Goal: Task Accomplishment & Management: Manage account settings

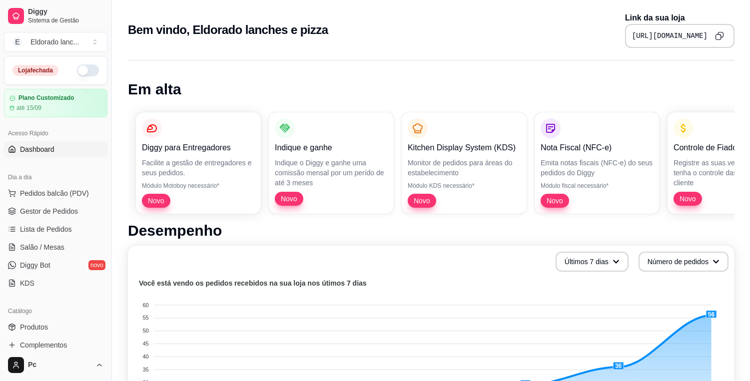
click at [83, 75] on button "button" at bounding box center [88, 70] width 22 height 12
click at [66, 210] on span "Gestor de Pedidos" at bounding box center [49, 211] width 58 height 10
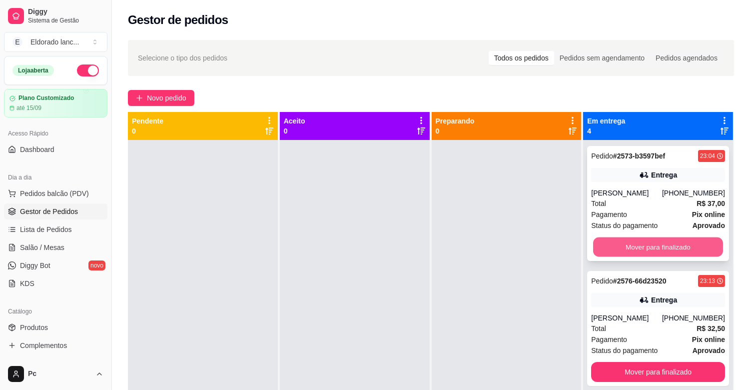
click at [633, 245] on button "Mover para finalizado" at bounding box center [658, 246] width 130 height 19
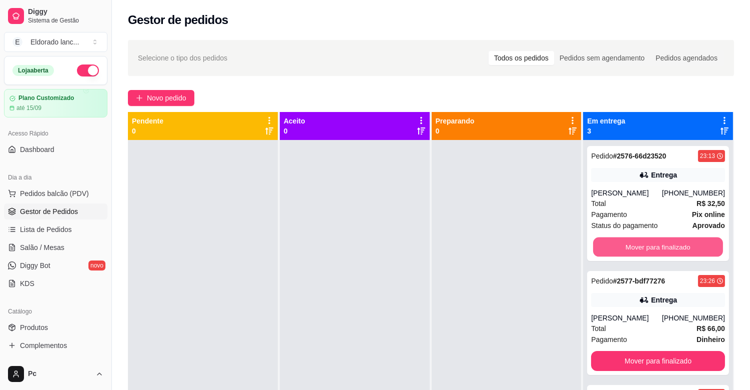
click at [633, 245] on button "Mover para finalizado" at bounding box center [658, 246] width 130 height 19
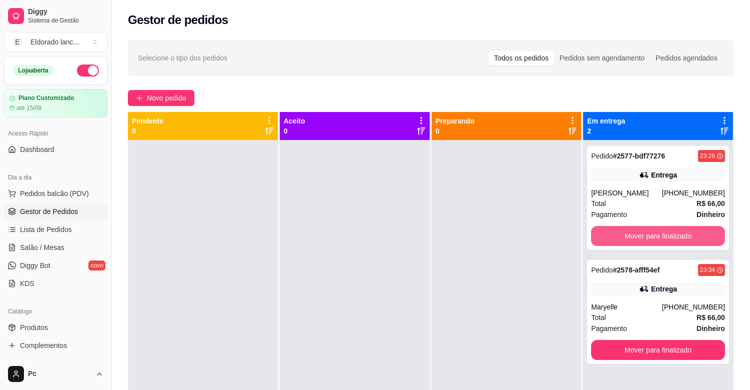
click at [633, 245] on button "Mover para finalizado" at bounding box center [658, 236] width 134 height 20
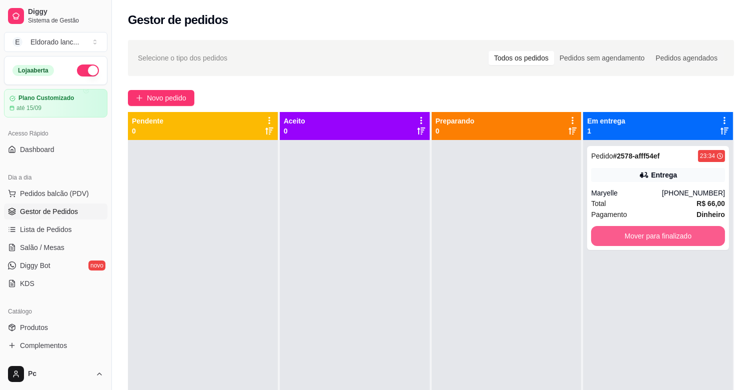
click at [633, 245] on button "Mover para finalizado" at bounding box center [658, 236] width 134 height 20
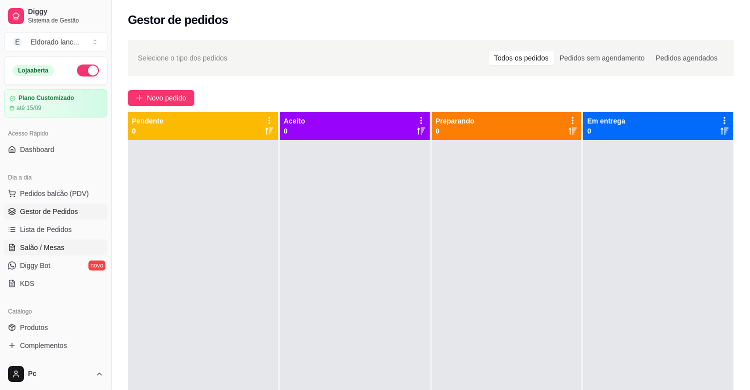
click at [31, 245] on span "Salão / Mesas" at bounding box center [42, 247] width 44 height 10
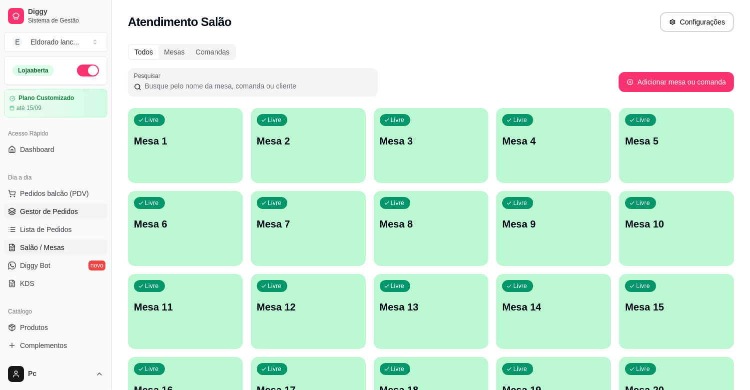
click at [53, 210] on span "Gestor de Pedidos" at bounding box center [49, 211] width 58 height 10
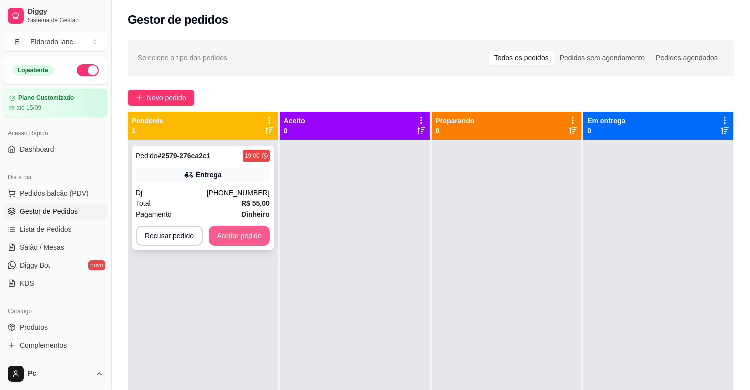
click at [253, 230] on button "Aceitar pedido" at bounding box center [239, 236] width 61 height 20
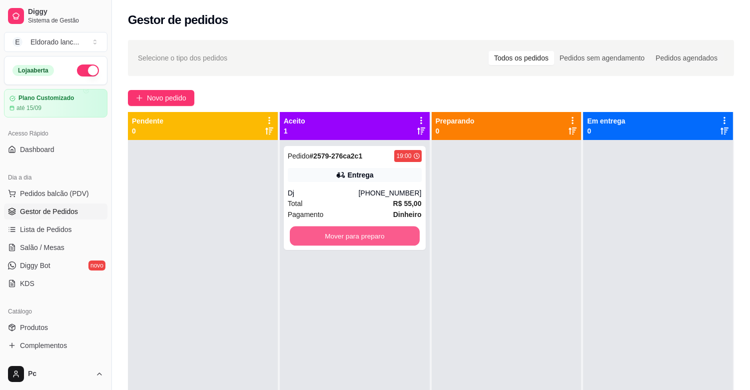
click at [345, 239] on button "Mover para preparo" at bounding box center [355, 235] width 130 height 19
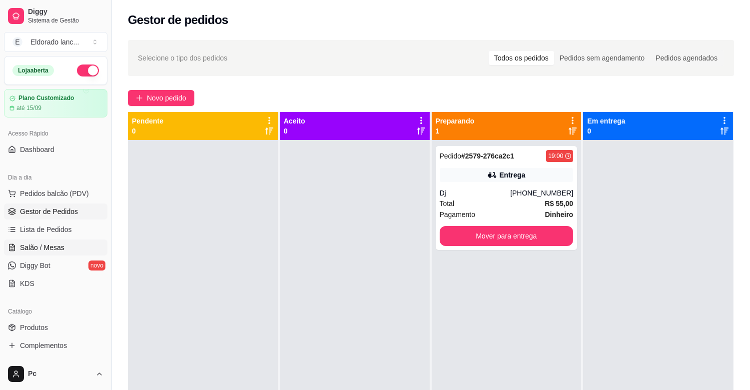
click at [61, 248] on span "Salão / Mesas" at bounding box center [42, 247] width 44 height 10
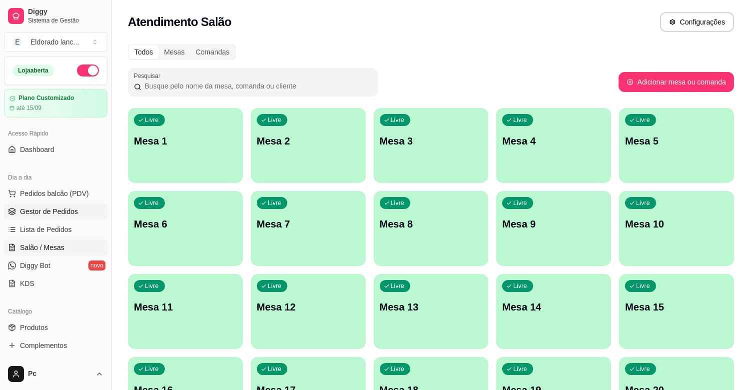
click at [62, 212] on span "Gestor de Pedidos" at bounding box center [49, 211] width 58 height 10
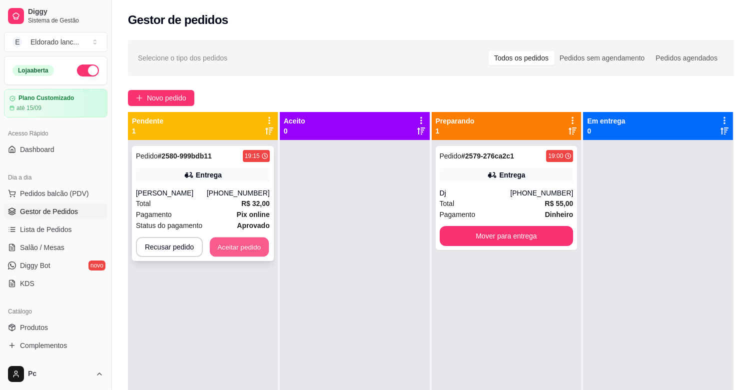
click at [221, 238] on button "Aceitar pedido" at bounding box center [239, 246] width 59 height 19
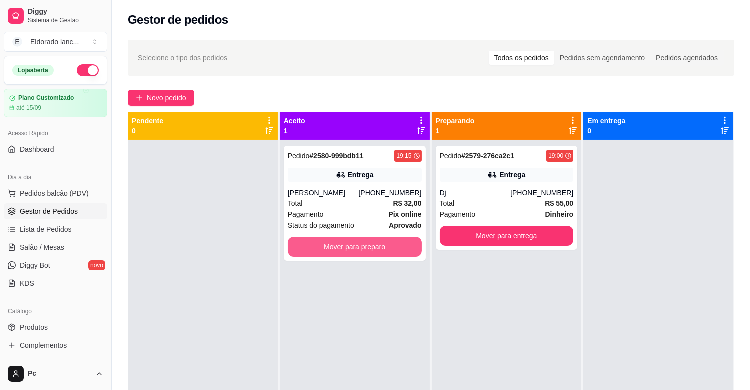
click at [315, 239] on button "Mover para preparo" at bounding box center [355, 247] width 134 height 20
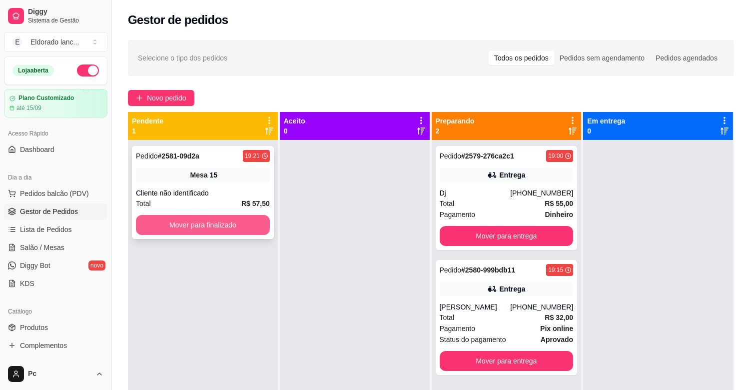
click at [252, 234] on button "Mover para finalizado" at bounding box center [203, 225] width 134 height 20
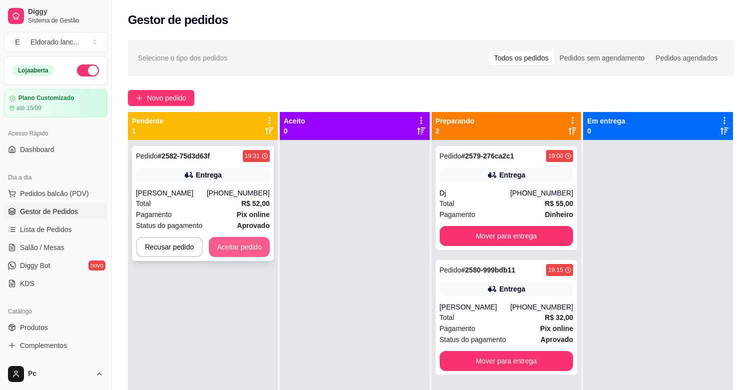
click at [253, 245] on button "Aceitar pedido" at bounding box center [239, 247] width 61 height 20
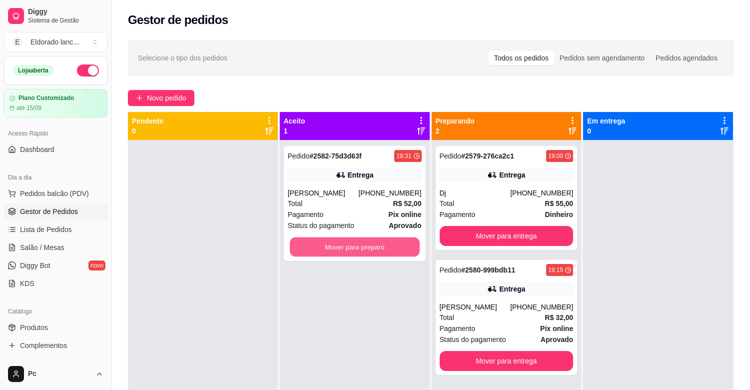
click at [370, 243] on button "Mover para preparo" at bounding box center [355, 246] width 130 height 19
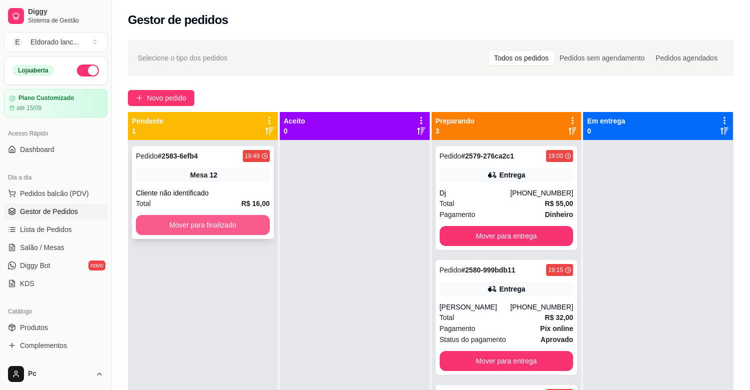
click at [222, 218] on button "Mover para finalizado" at bounding box center [203, 225] width 134 height 20
click at [222, 218] on button "Mover para finalizado" at bounding box center [203, 224] width 130 height 19
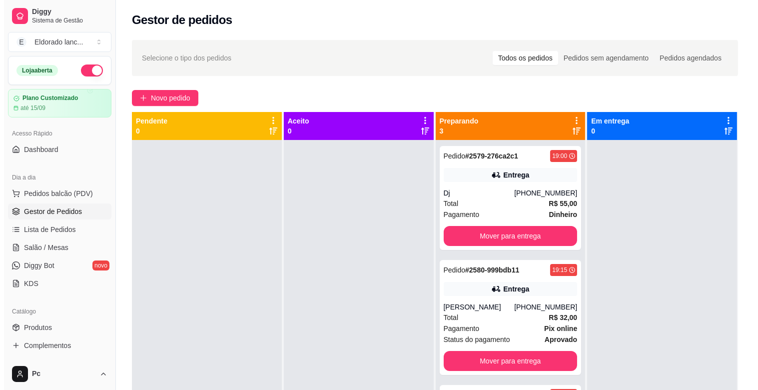
scroll to position [152, 0]
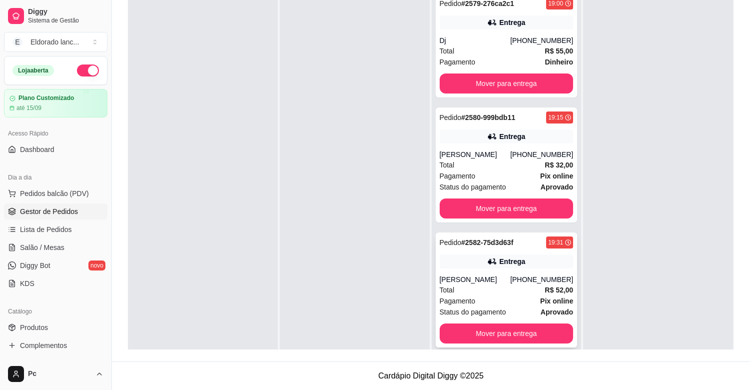
click at [465, 284] on div "Total R$ 52,00" at bounding box center [507, 289] width 134 height 11
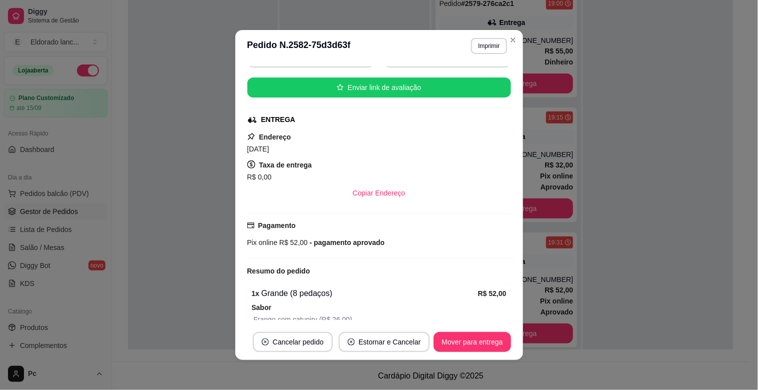
scroll to position [116, 0]
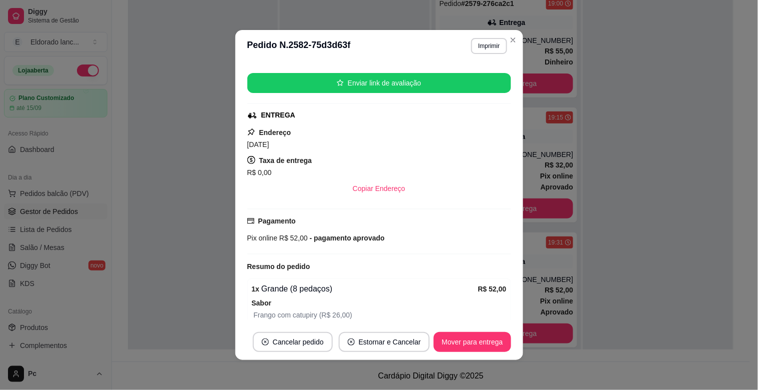
drag, startPoint x: 498, startPoint y: 157, endPoint x: 508, endPoint y: 221, distance: 64.7
click at [508, 221] on div "feito há 61 minutos Horário do pedido [DATE] 19:31 Status do pedido PREPARANDO …" at bounding box center [379, 193] width 288 height 262
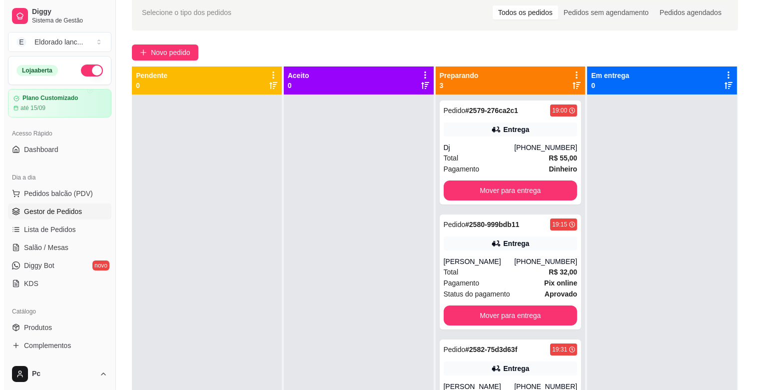
scroll to position [0, 0]
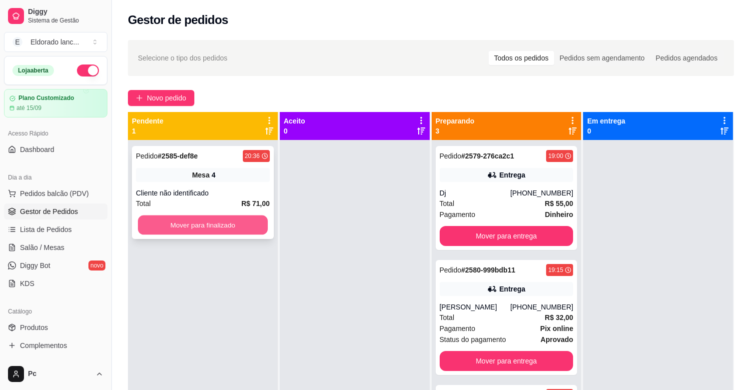
click at [233, 225] on button "Mover para finalizado" at bounding box center [203, 224] width 130 height 19
click at [225, 222] on button "Mover para finalizado" at bounding box center [203, 224] width 130 height 19
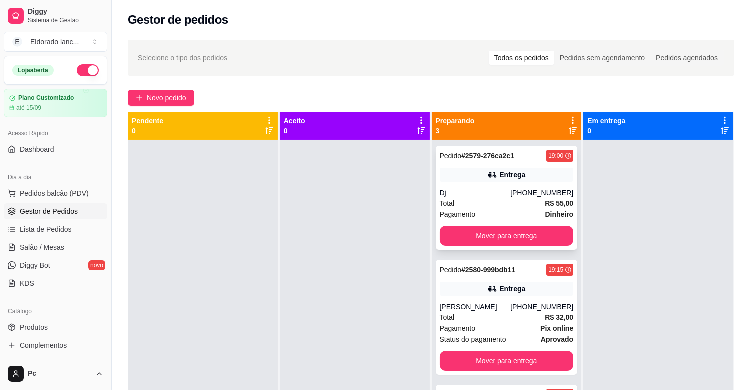
click at [512, 172] on div "Entrega" at bounding box center [512, 175] width 26 height 10
click at [535, 247] on div "Pedido # 2579-276ca2c1 19:00 Entrega Dj [PHONE_NUMBER] Total R$ 55,00 Pagamento…" at bounding box center [507, 198] width 142 height 104
click at [546, 233] on button "Mover para entrega" at bounding box center [507, 236] width 134 height 20
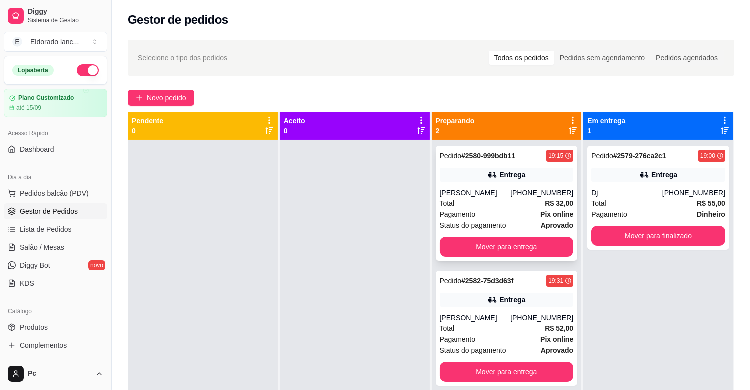
click at [525, 179] on div "Entrega" at bounding box center [507, 175] width 134 height 14
click at [543, 239] on button "Mover para entrega" at bounding box center [507, 246] width 130 height 19
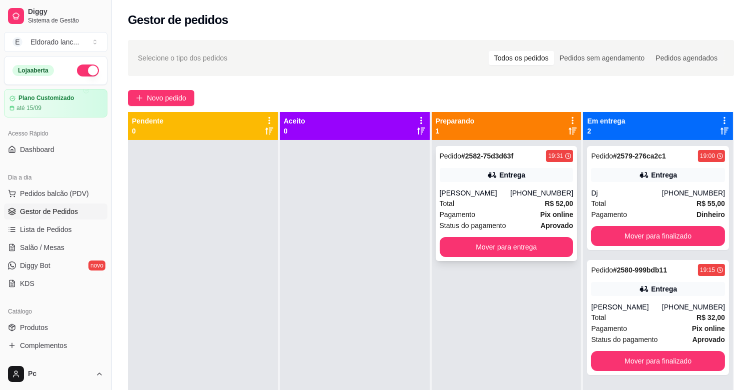
click at [517, 211] on div "Pagamento Pix online" at bounding box center [507, 214] width 134 height 11
click at [552, 242] on button "Mover para entrega" at bounding box center [507, 247] width 134 height 20
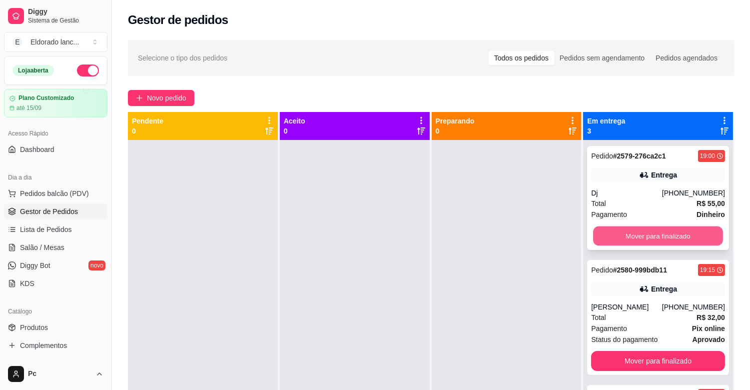
click at [651, 228] on button "Mover para finalizado" at bounding box center [658, 235] width 130 height 19
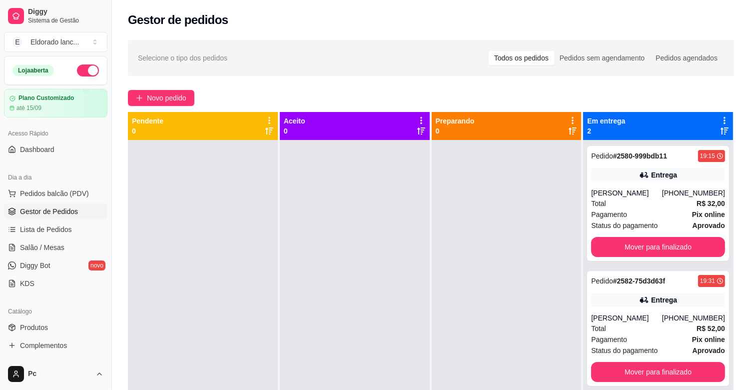
click at [651, 228] on div "Status do pagamento aprovado" at bounding box center [658, 225] width 134 height 11
click at [672, 256] on button "Mover para finalizado" at bounding box center [658, 246] width 130 height 19
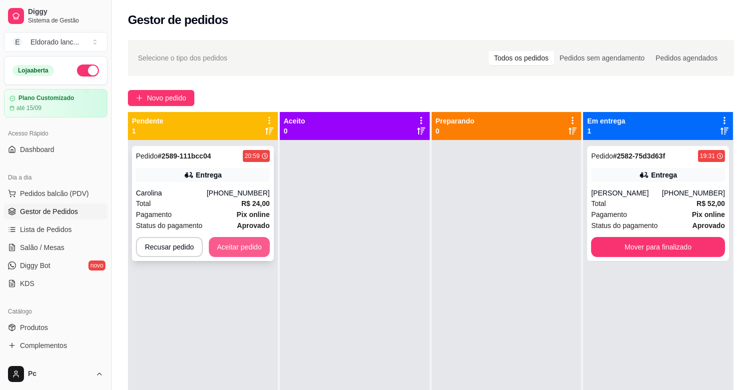
click at [247, 246] on button "Aceitar pedido" at bounding box center [239, 247] width 61 height 20
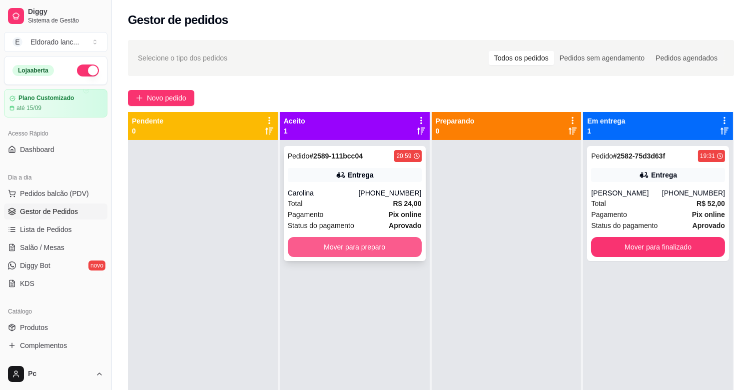
click at [340, 252] on button "Mover para preparo" at bounding box center [355, 247] width 134 height 20
click at [340, 252] on div "Mover para preparo" at bounding box center [355, 247] width 134 height 20
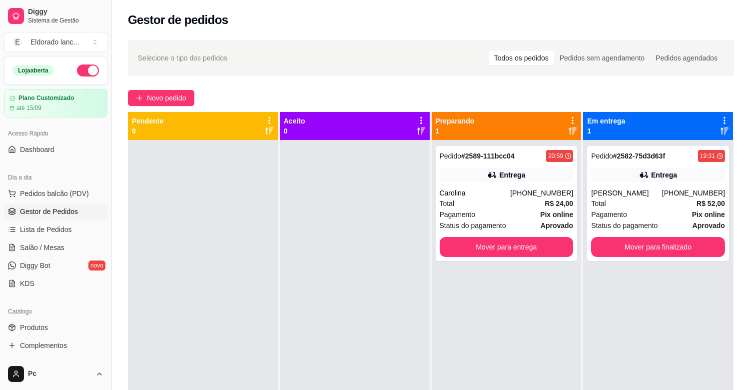
click at [280, 257] on div at bounding box center [355, 335] width 150 height 390
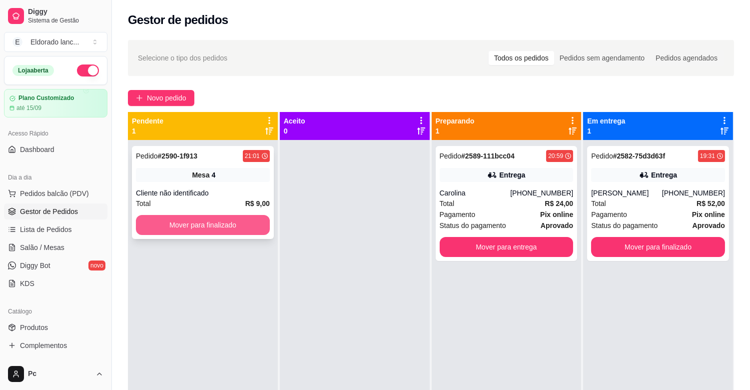
click at [236, 223] on button "Mover para finalizado" at bounding box center [203, 225] width 134 height 20
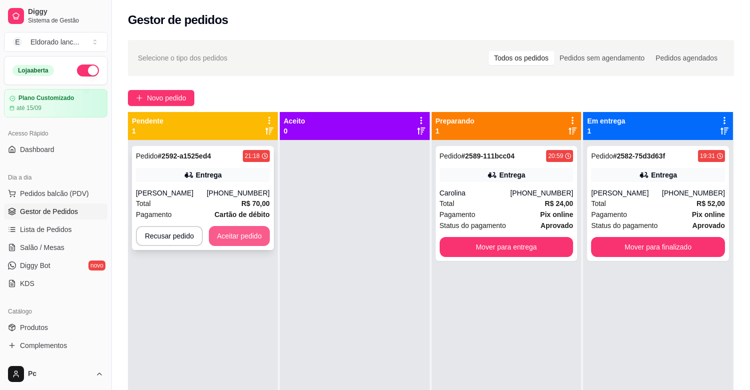
click at [237, 231] on button "Aceitar pedido" at bounding box center [239, 236] width 61 height 20
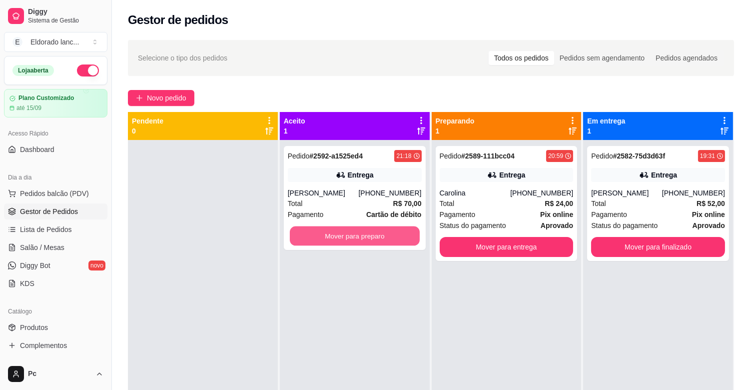
click at [338, 239] on button "Mover para preparo" at bounding box center [355, 235] width 130 height 19
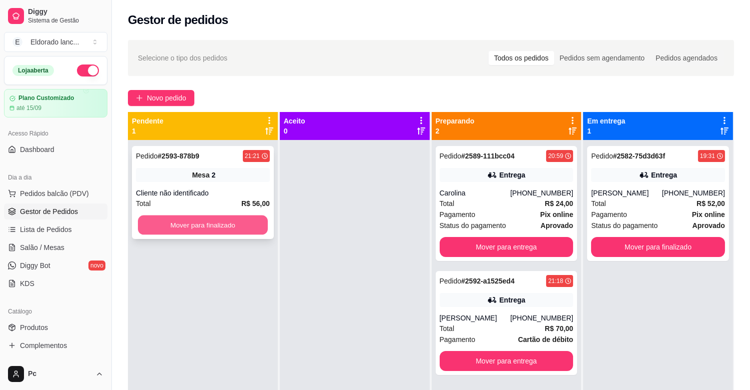
click at [170, 233] on button "Mover para finalizado" at bounding box center [203, 224] width 130 height 19
click at [170, 233] on button "Mover para finalizado" at bounding box center [203, 225] width 134 height 20
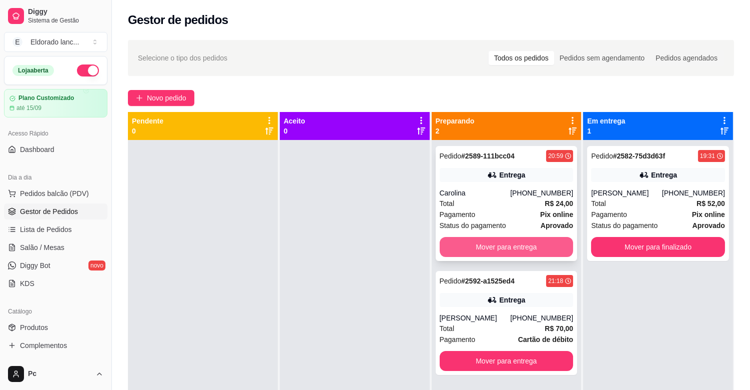
click at [478, 249] on button "Mover para entrega" at bounding box center [507, 247] width 134 height 20
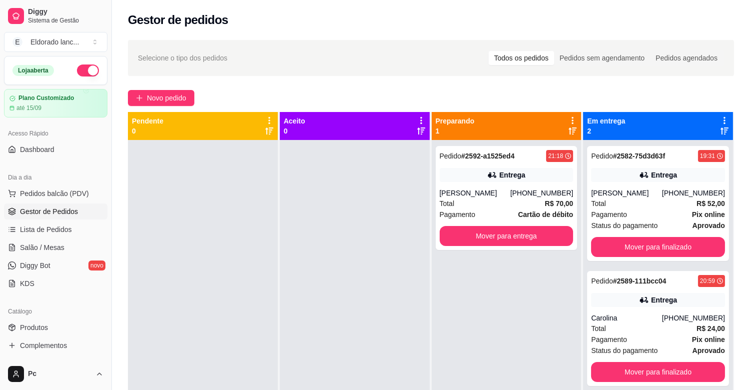
click at [478, 249] on div "Pedido # 2592-a1525ed4 21:18 Entrega [PERSON_NAME] [PHONE_NUMBER] Total R$ 70,0…" at bounding box center [507, 198] width 142 height 104
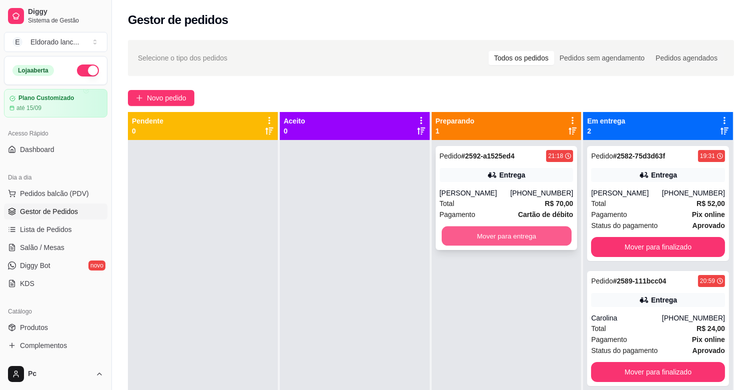
click at [549, 237] on button "Mover para entrega" at bounding box center [507, 235] width 130 height 19
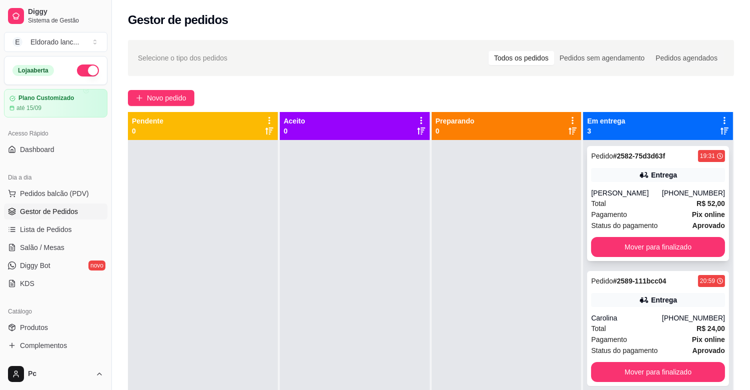
click at [639, 155] on strong "# 2582-75d3d63f" at bounding box center [639, 156] width 52 height 8
click at [675, 238] on button "Mover para finalizado" at bounding box center [658, 247] width 134 height 20
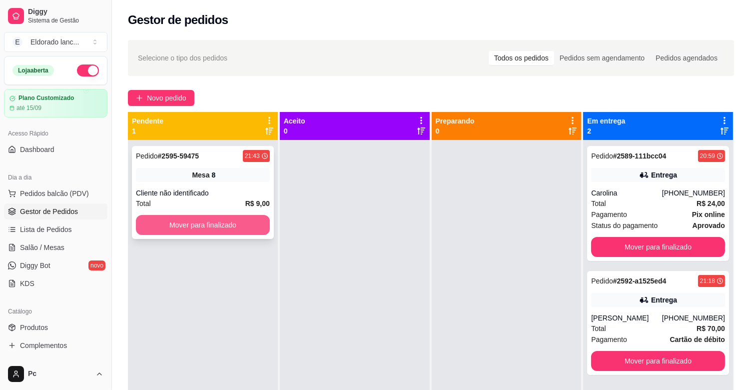
click at [243, 223] on button "Mover para finalizado" at bounding box center [203, 225] width 134 height 20
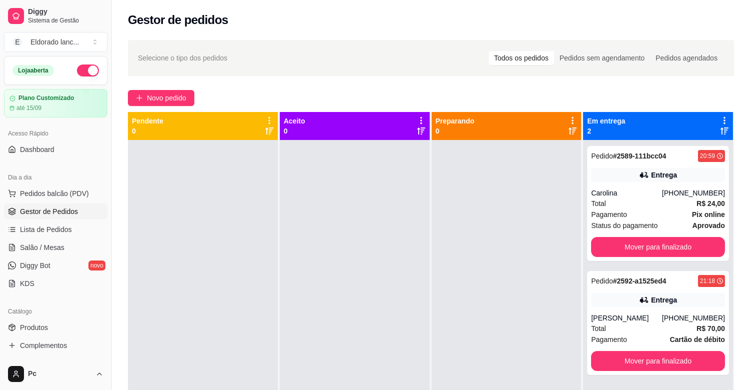
click at [287, 388] on div at bounding box center [355, 335] width 150 height 390
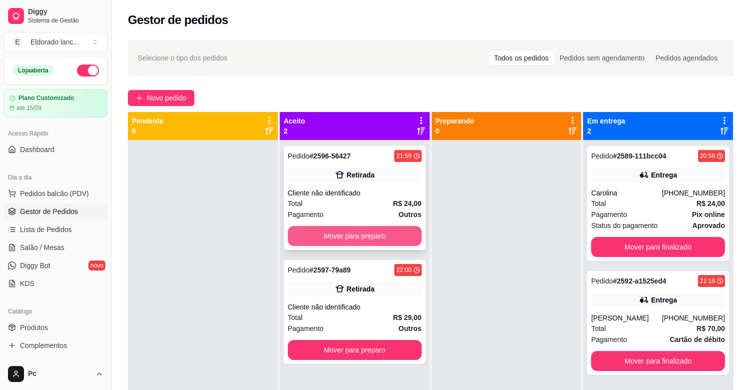
click at [365, 233] on button "Mover para preparo" at bounding box center [355, 236] width 134 height 20
click at [365, 233] on div "Mover para preparo" at bounding box center [355, 236] width 134 height 20
click at [342, 239] on button "Mover para preparo" at bounding box center [355, 236] width 134 height 20
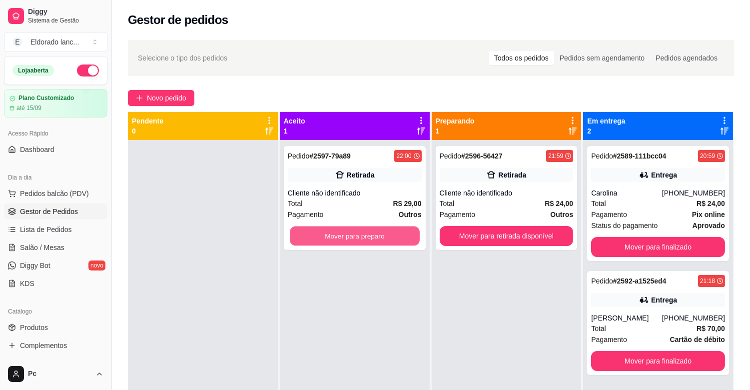
click at [342, 239] on button "Mover para preparo" at bounding box center [355, 235] width 130 height 19
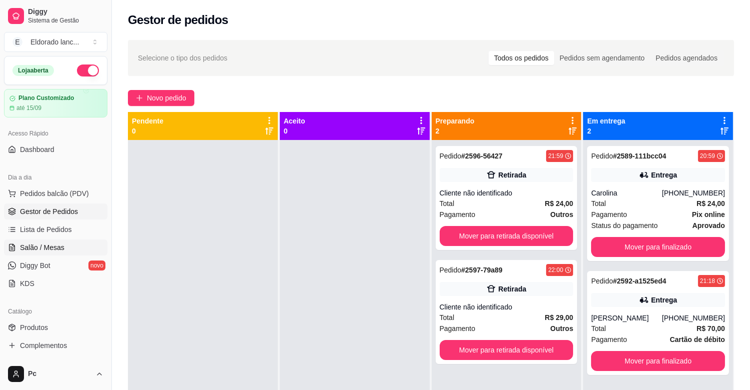
click at [66, 246] on link "Salão / Mesas" at bounding box center [55, 247] width 103 height 16
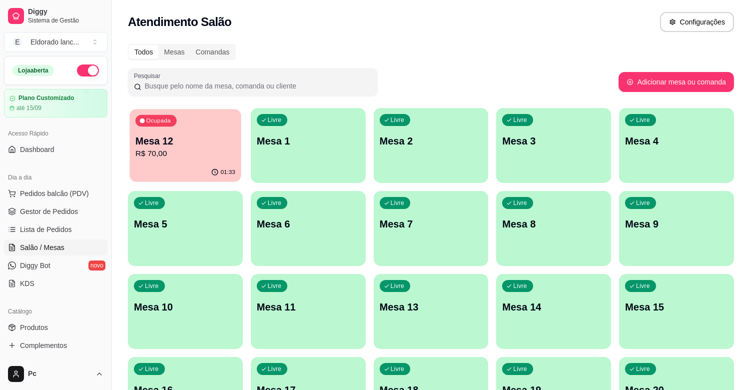
click at [205, 145] on p "Mesa 12" at bounding box center [185, 140] width 100 height 13
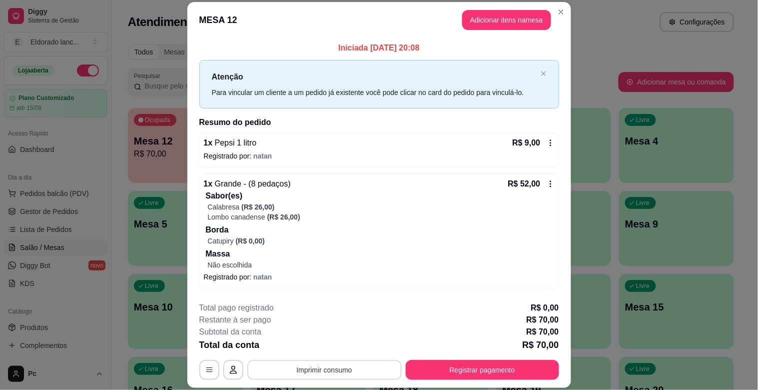
click at [323, 361] on button "Imprimir consumo" at bounding box center [324, 370] width 154 height 20
click at [321, 343] on button "IMPRESSORA" at bounding box center [323, 346] width 70 height 15
click at [456, 373] on button "Registrar pagamento" at bounding box center [482, 369] width 149 height 19
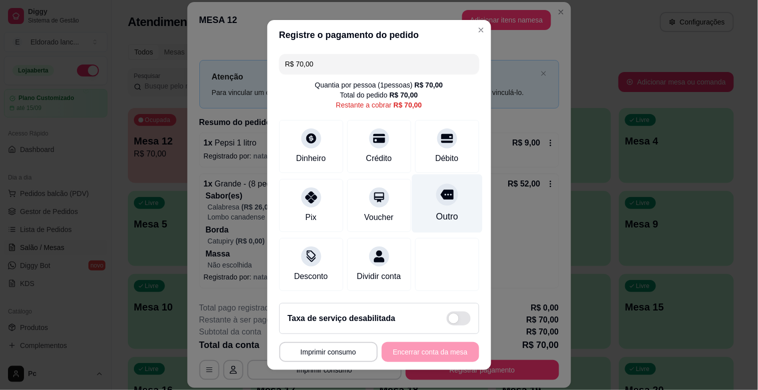
type input "R$ 0,00"
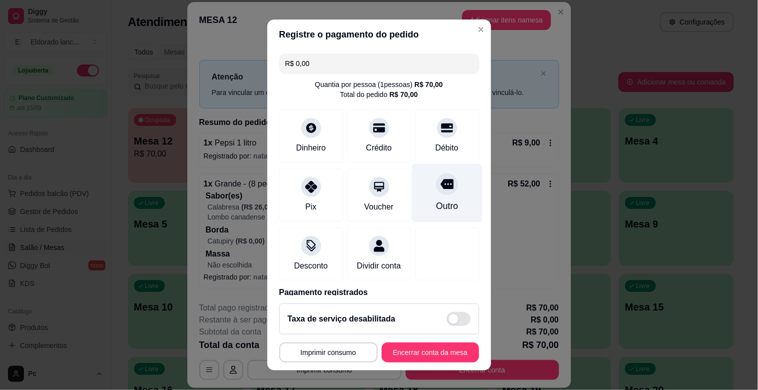
click at [432, 212] on div "Outro" at bounding box center [447, 193] width 70 height 58
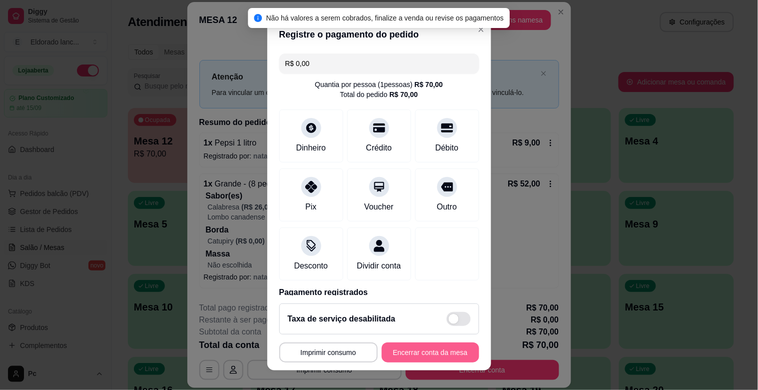
click at [430, 350] on button "Encerrar conta da mesa" at bounding box center [430, 352] width 97 height 20
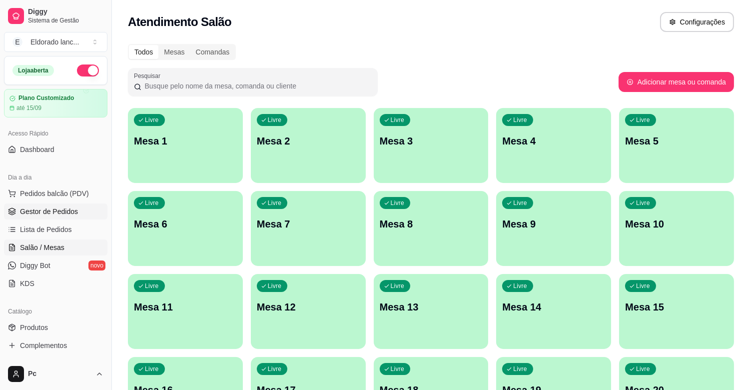
click at [61, 210] on span "Gestor de Pedidos" at bounding box center [49, 211] width 58 height 10
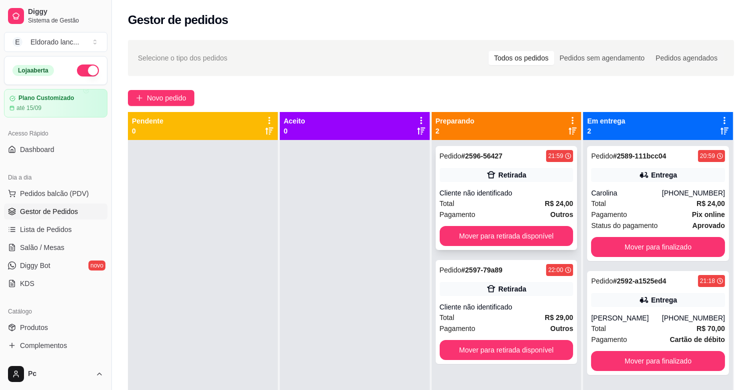
click at [464, 197] on div "Cliente não identificado" at bounding box center [507, 193] width 134 height 10
click at [623, 166] on div "Pedido # 2589-111bcc04 20:59 Entrega Carolina [PHONE_NUMBER] Total R$ 24,00 Pag…" at bounding box center [658, 203] width 142 height 115
click at [625, 237] on button "Mover para finalizado" at bounding box center [658, 246] width 130 height 19
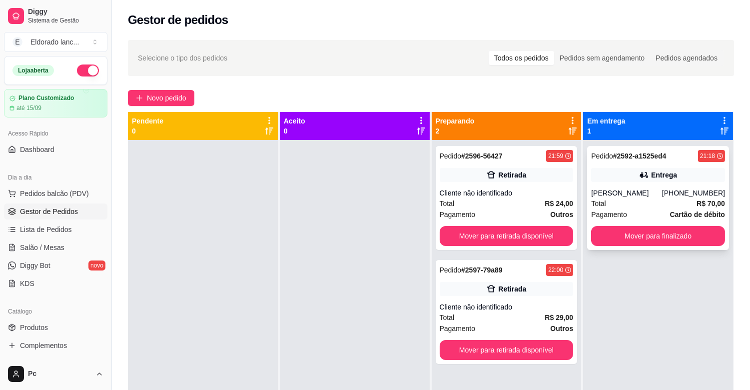
click at [653, 196] on div "[PERSON_NAME]" at bounding box center [626, 193] width 71 height 10
click at [672, 230] on button "Mover para finalizado" at bounding box center [658, 236] width 134 height 20
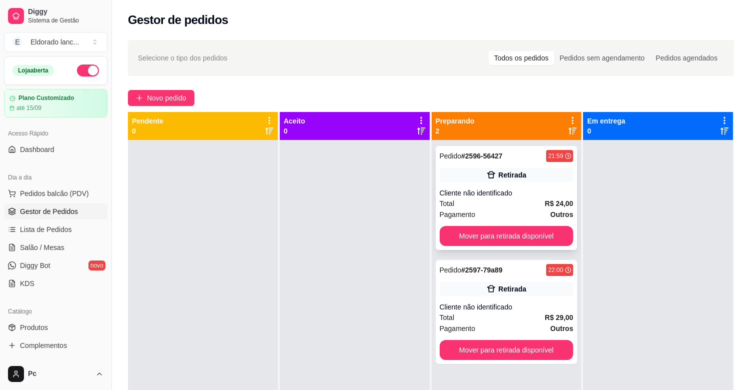
click at [537, 193] on div "Cliente não identificado" at bounding box center [507, 193] width 134 height 10
click at [545, 238] on button "Mover para retirada disponível" at bounding box center [507, 235] width 130 height 19
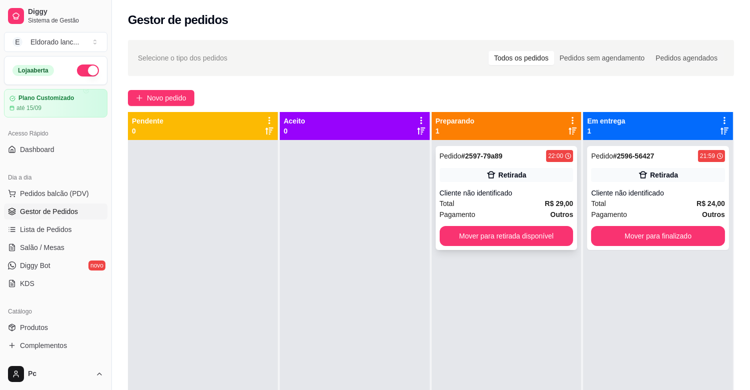
click at [521, 192] on div "Cliente não identificado" at bounding box center [507, 193] width 134 height 10
click at [537, 237] on button "Mover para retirada disponível" at bounding box center [507, 235] width 130 height 19
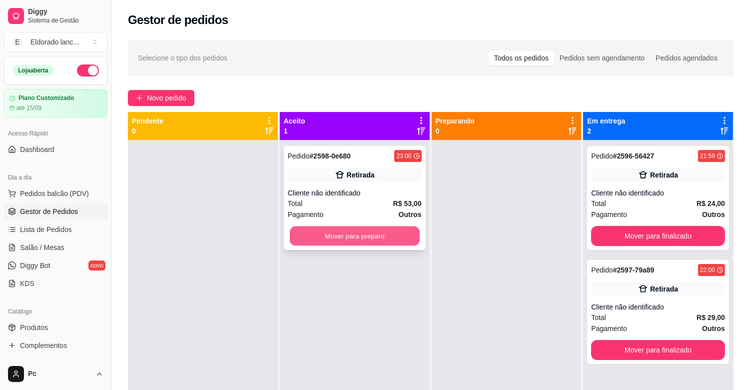
click at [349, 235] on button "Mover para preparo" at bounding box center [355, 235] width 130 height 19
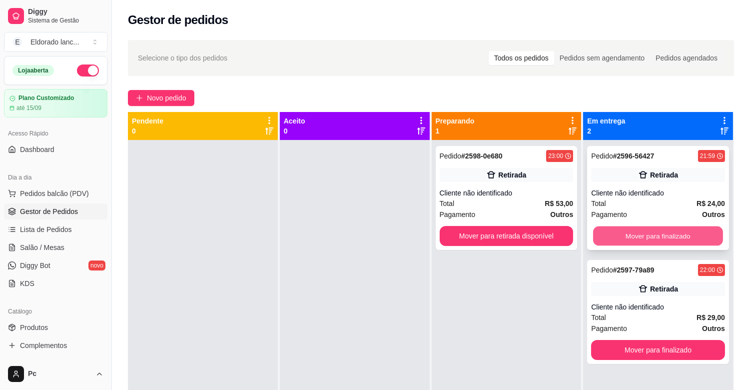
click at [641, 232] on button "Mover para finalizado" at bounding box center [658, 235] width 130 height 19
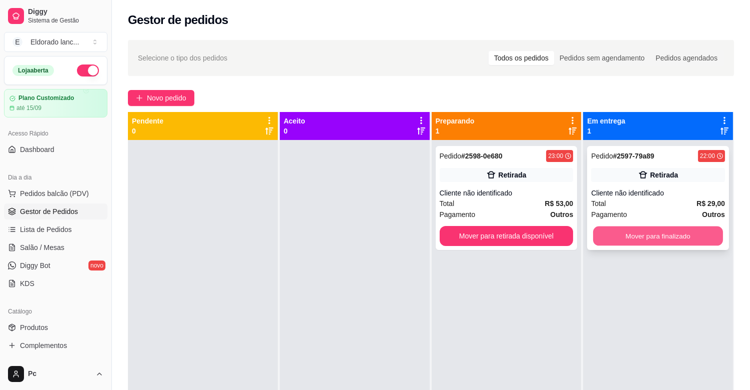
click at [638, 231] on button "Mover para finalizado" at bounding box center [658, 235] width 130 height 19
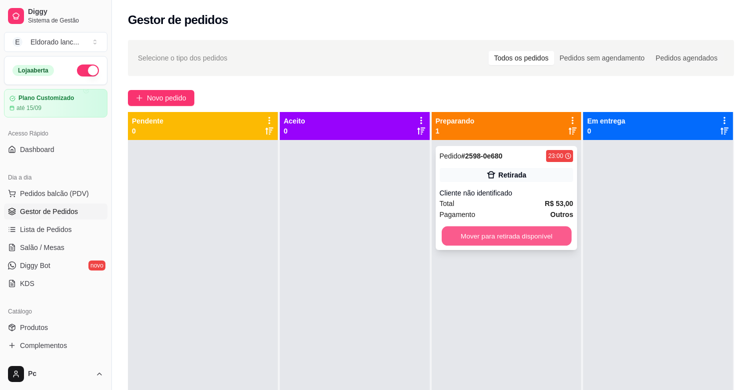
click at [556, 239] on button "Mover para retirada disponível" at bounding box center [507, 235] width 130 height 19
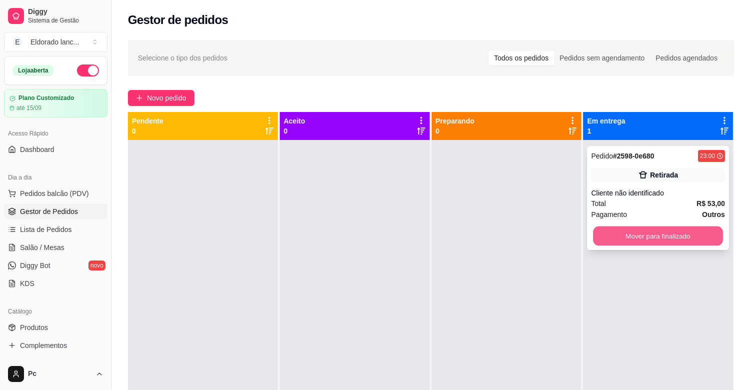
click at [678, 241] on button "Mover para finalizado" at bounding box center [658, 235] width 130 height 19
click at [678, 241] on div "Mover para finalizado" at bounding box center [658, 236] width 134 height 20
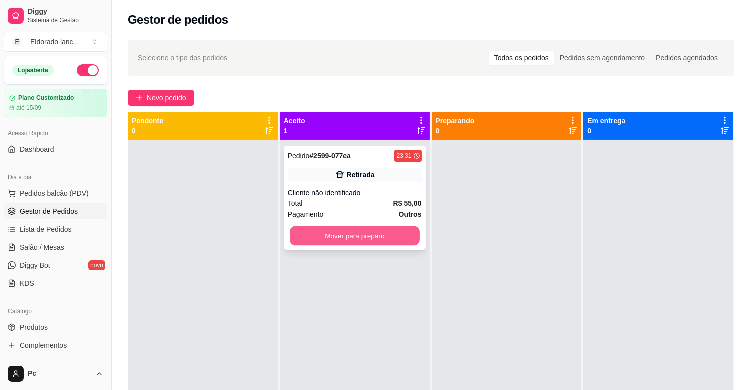
click at [322, 230] on button "Mover para preparo" at bounding box center [355, 235] width 130 height 19
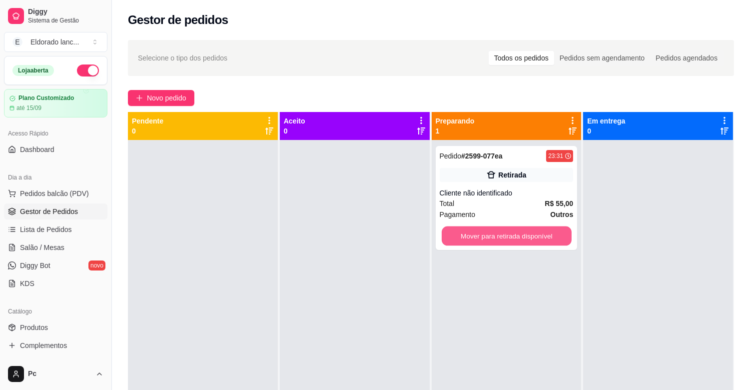
click at [511, 236] on button "Mover para retirada disponível" at bounding box center [507, 235] width 130 height 19
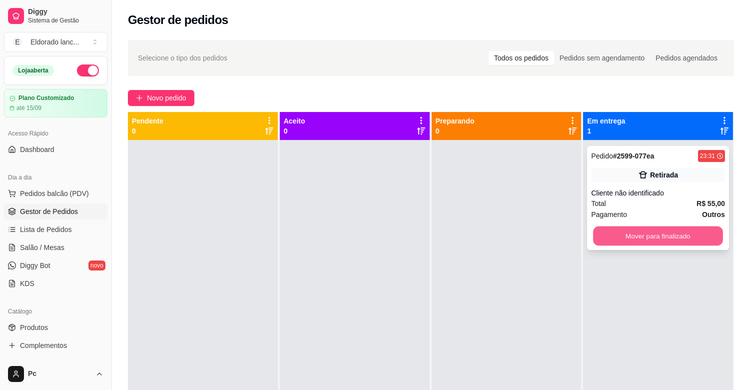
click at [661, 238] on button "Mover para finalizado" at bounding box center [658, 235] width 130 height 19
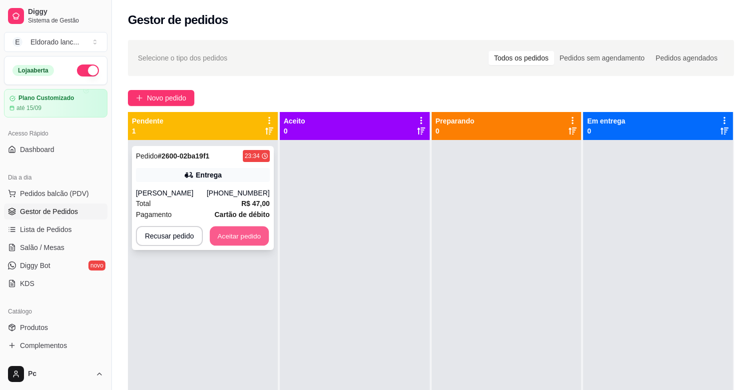
click at [238, 238] on button "Aceitar pedido" at bounding box center [239, 235] width 59 height 19
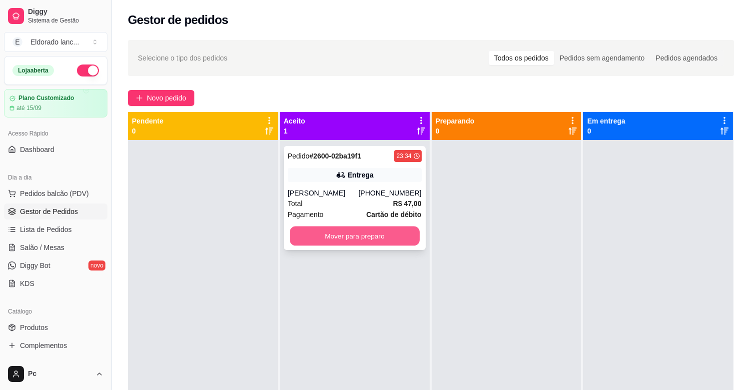
click at [350, 241] on button "Mover para preparo" at bounding box center [355, 235] width 130 height 19
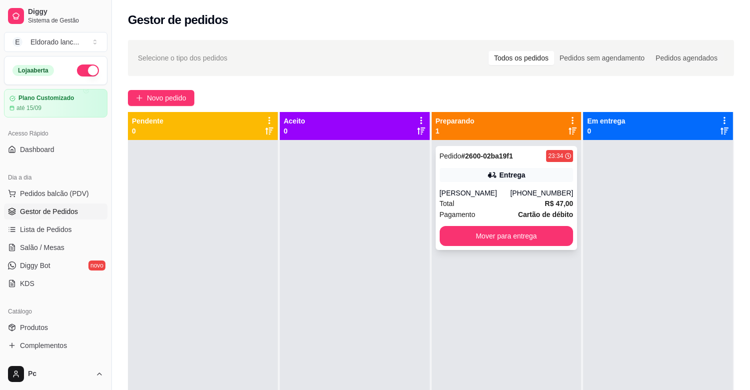
click at [516, 171] on div "Entrega" at bounding box center [512, 175] width 26 height 10
click at [477, 179] on div "Entrega" at bounding box center [507, 175] width 134 height 14
click at [80, 75] on button "button" at bounding box center [88, 70] width 22 height 12
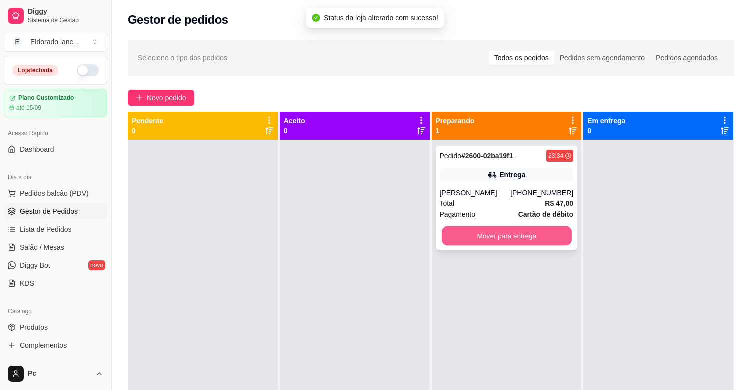
click at [476, 233] on button "Mover para entrega" at bounding box center [507, 235] width 130 height 19
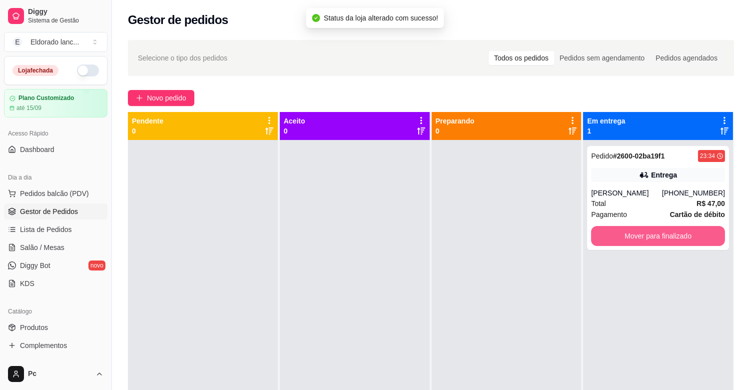
click at [598, 233] on button "Mover para finalizado" at bounding box center [658, 236] width 134 height 20
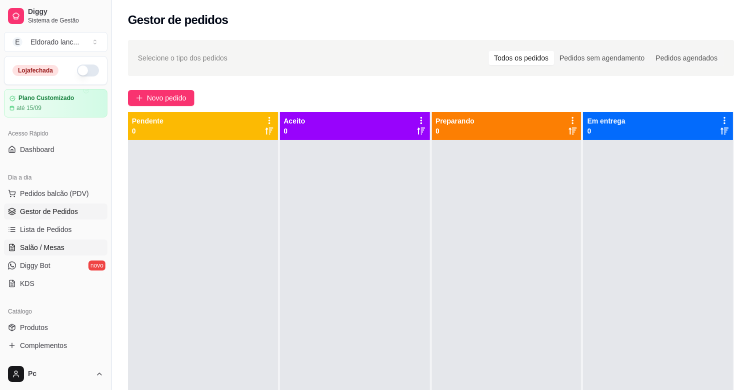
click at [35, 251] on span "Salão / Mesas" at bounding box center [42, 247] width 44 height 10
